Goal: Go to known website: Access a specific website the user already knows

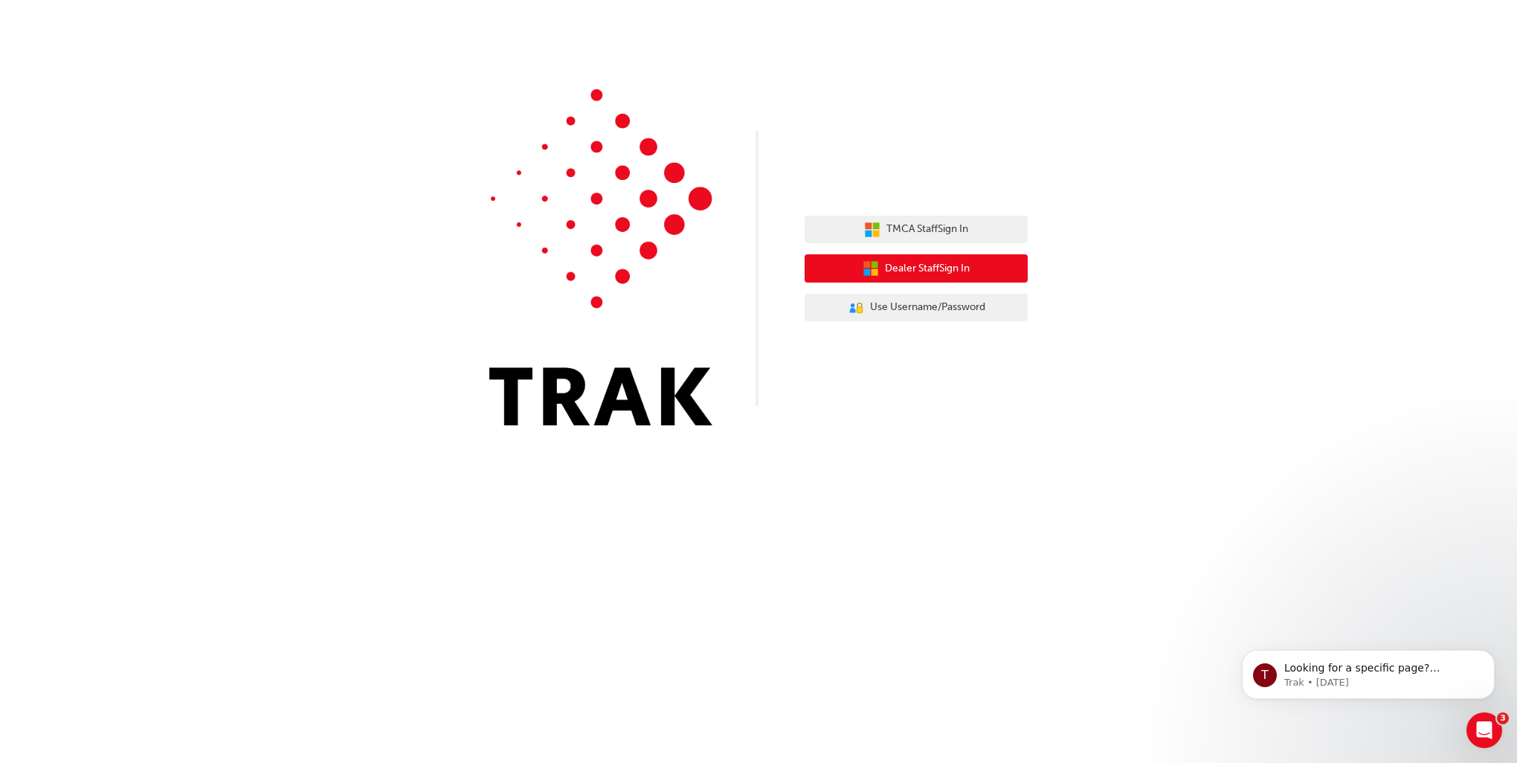
click at [912, 265] on span "Dealer Staff Sign In" at bounding box center [927, 268] width 85 height 17
